Goal: Information Seeking & Learning: Learn about a topic

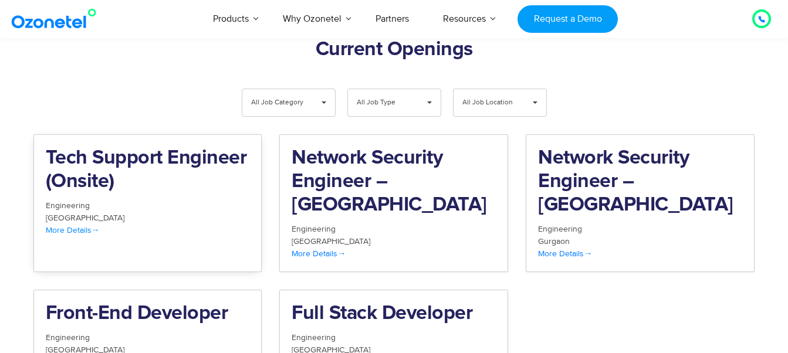
scroll to position [1215, 0]
click at [191, 331] on div "Engineering" at bounding box center [148, 337] width 204 height 12
click at [186, 199] on div "Engineering" at bounding box center [148, 205] width 204 height 12
click at [449, 150] on h2 "Network Security Engineer – Hyderabad" at bounding box center [394, 182] width 204 height 70
click at [643, 223] on div "Engineering" at bounding box center [640, 229] width 204 height 12
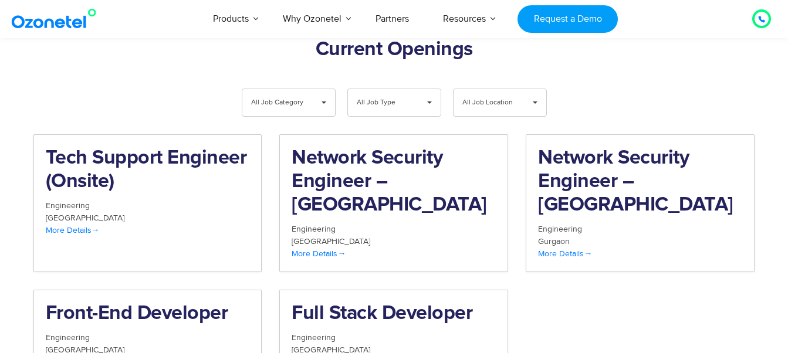
scroll to position [1267, 0]
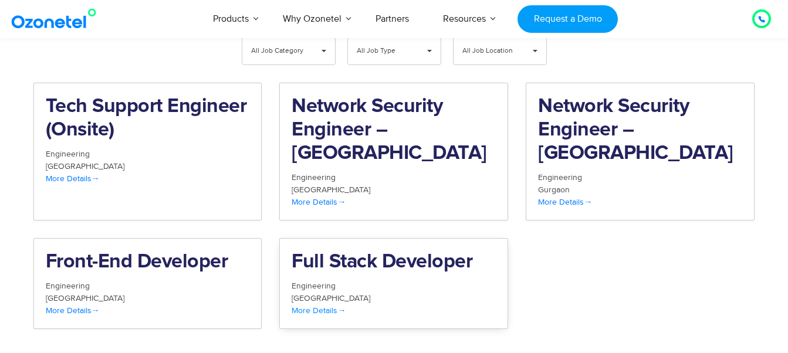
click at [442, 280] on div "Engineering" at bounding box center [394, 286] width 204 height 12
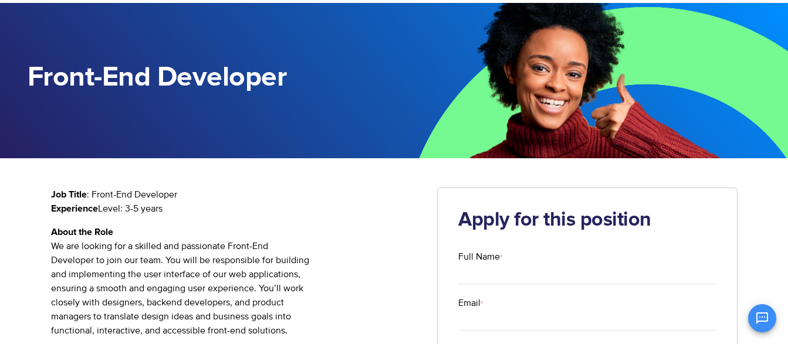
scroll to position [60, 0]
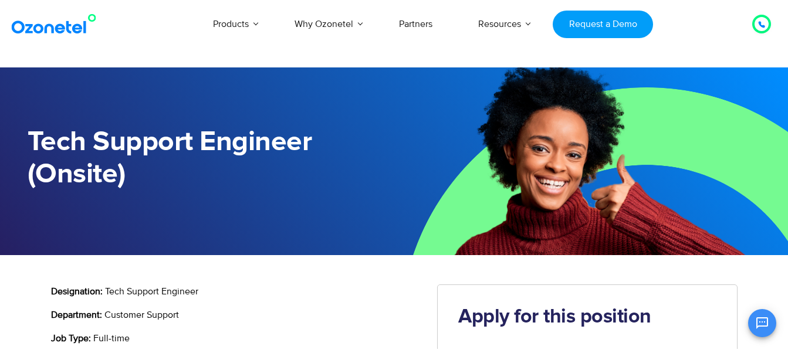
scroll to position [99, 0]
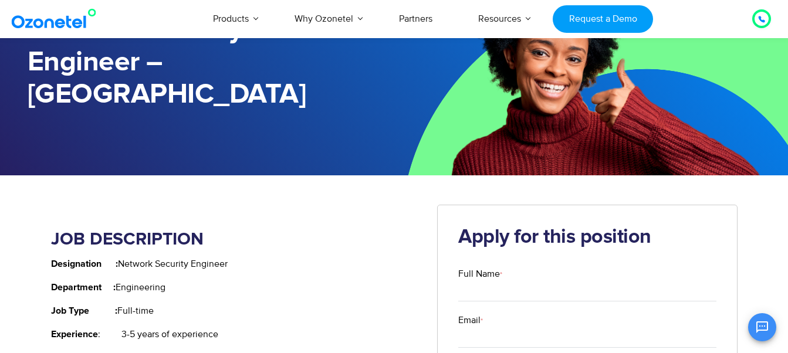
scroll to position [110, 0]
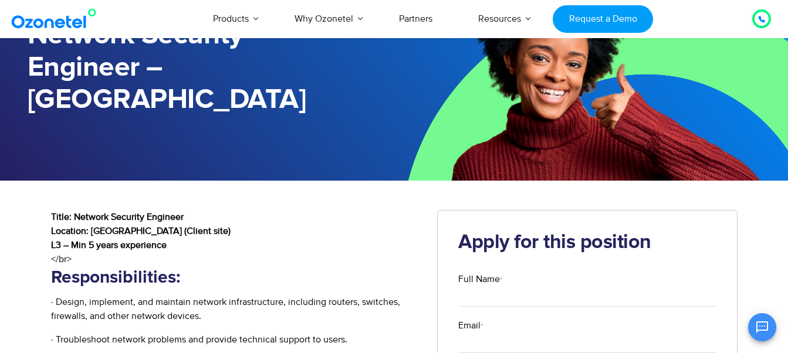
scroll to position [102, 0]
